Goal: Task Accomplishment & Management: Use online tool/utility

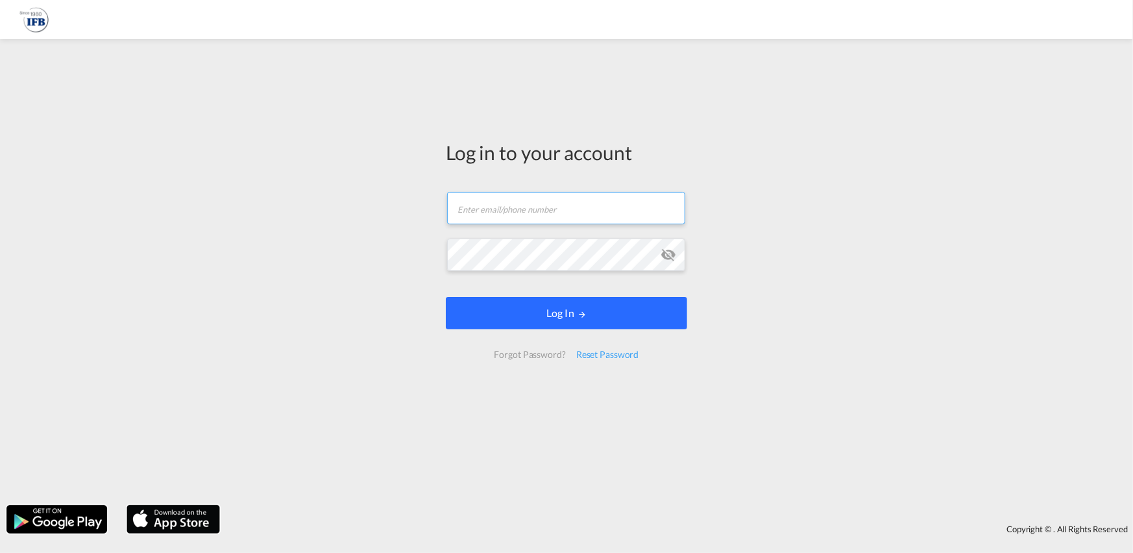
type input "[PERSON_NAME][EMAIL_ADDRESS][PERSON_NAME][DOMAIN_NAME]"
click at [575, 309] on button "Log In" at bounding box center [566, 313] width 241 height 32
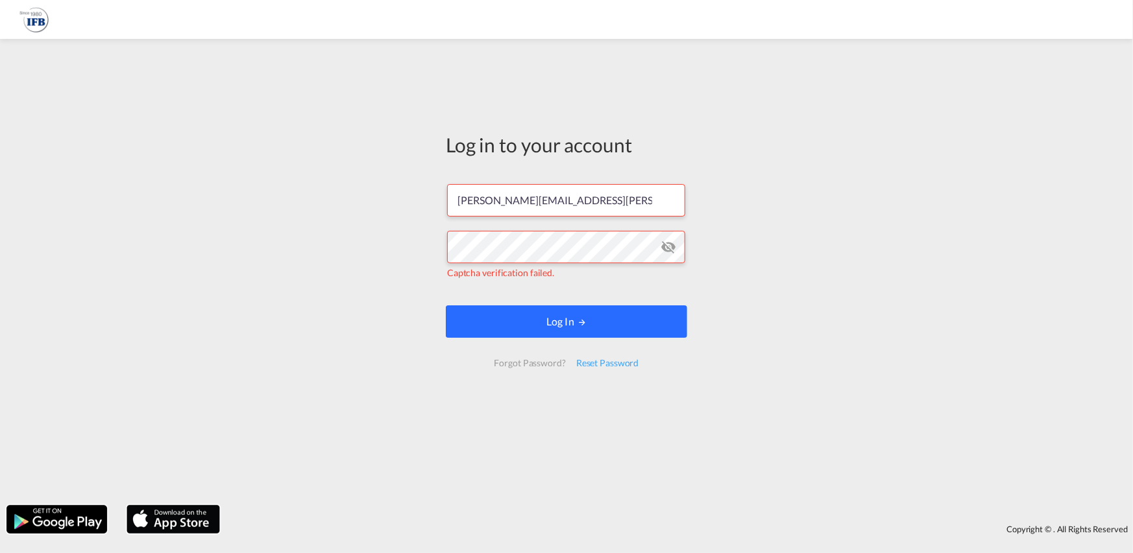
click at [532, 320] on button "Log In" at bounding box center [566, 322] width 241 height 32
click at [533, 316] on button "Log In" at bounding box center [566, 322] width 241 height 32
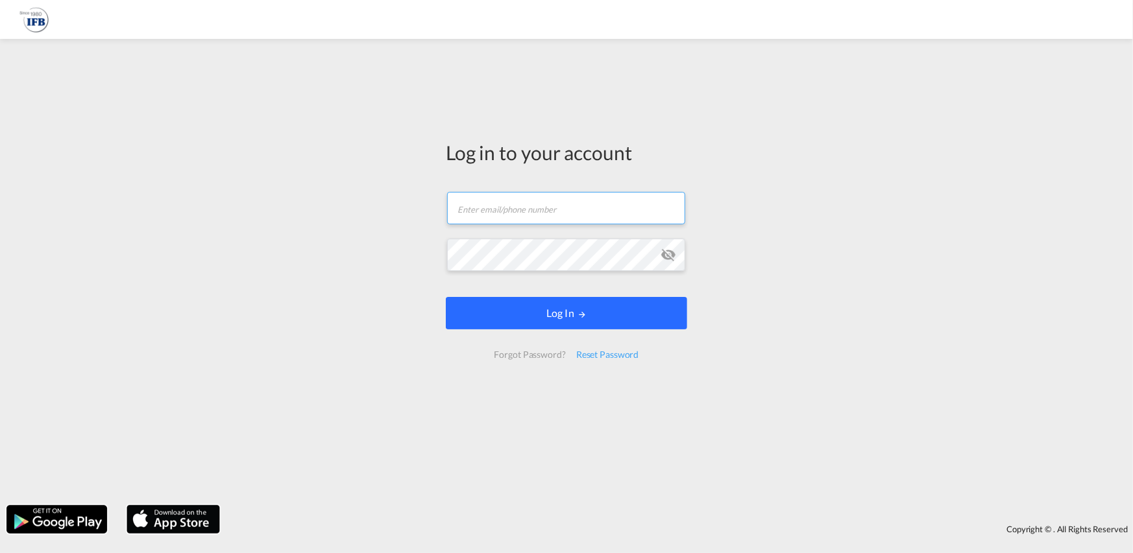
type input "[PERSON_NAME][EMAIL_ADDRESS][PERSON_NAME][DOMAIN_NAME]"
click at [566, 310] on button "Log In" at bounding box center [566, 313] width 241 height 32
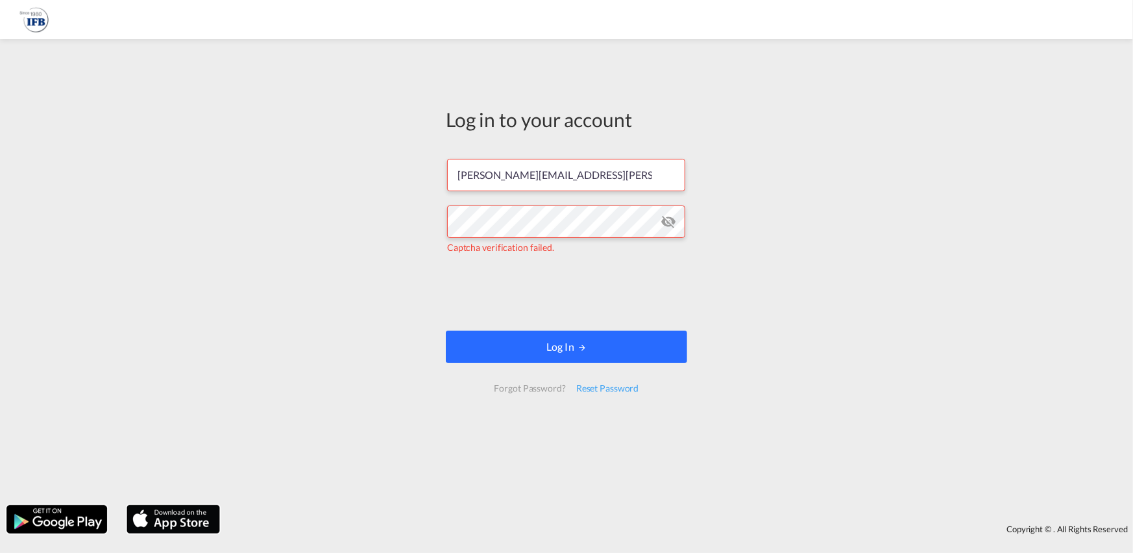
click at [631, 348] on button "Log In" at bounding box center [566, 347] width 241 height 32
